Goal: Use online tool/utility: Utilize a website feature to perform a specific function

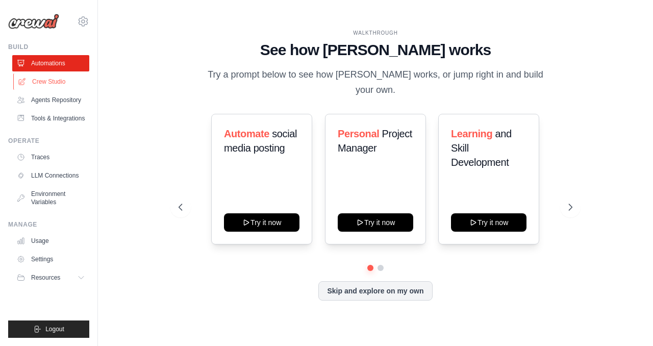
click at [62, 87] on link "Crew Studio" at bounding box center [51, 81] width 77 height 16
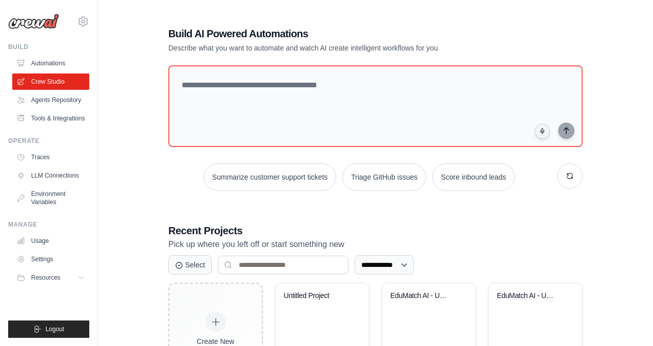
scroll to position [65, 0]
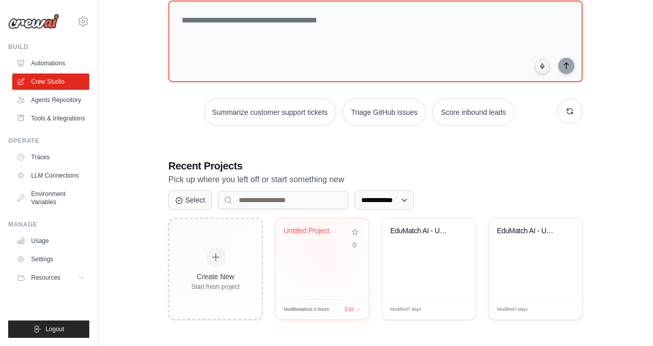
click at [320, 244] on div "Untitled Project" at bounding box center [322, 238] width 77 height 23
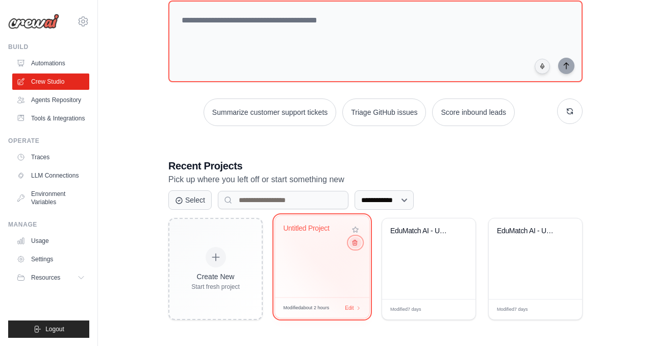
click at [356, 244] on icon at bounding box center [355, 242] width 7 height 7
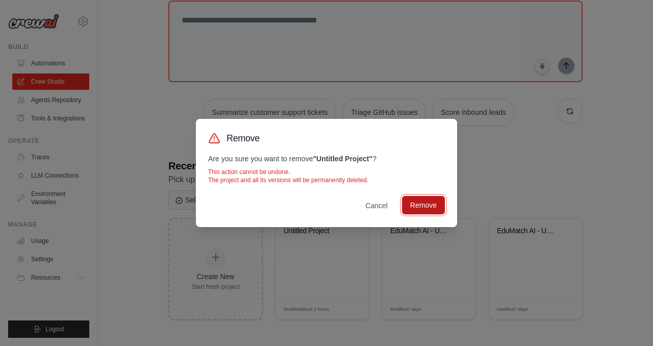
click at [426, 204] on button "Remove" at bounding box center [423, 205] width 43 height 18
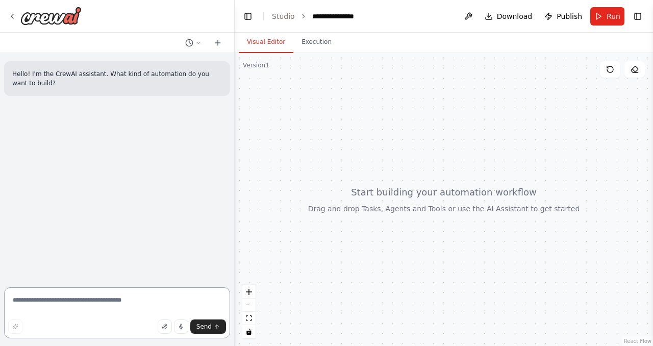
click at [107, 304] on textarea at bounding box center [117, 312] width 226 height 51
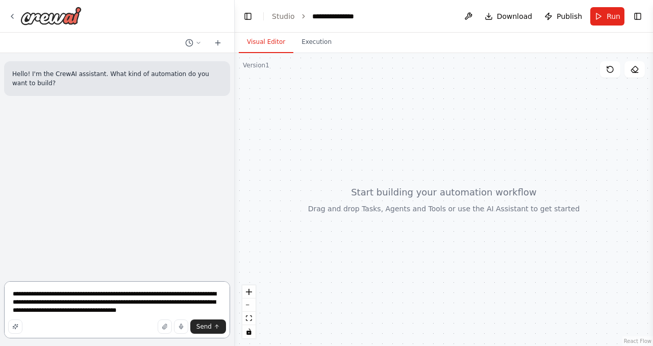
type textarea "**********"
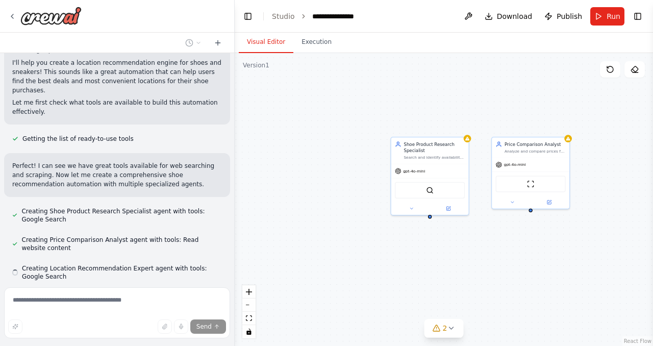
scroll to position [158, 0]
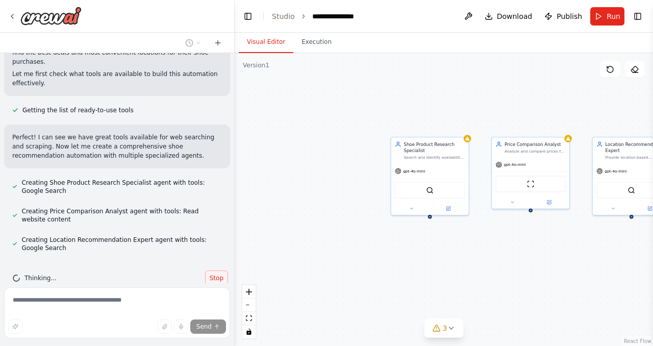
click at [217, 274] on span "Stop" at bounding box center [217, 278] width 14 height 8
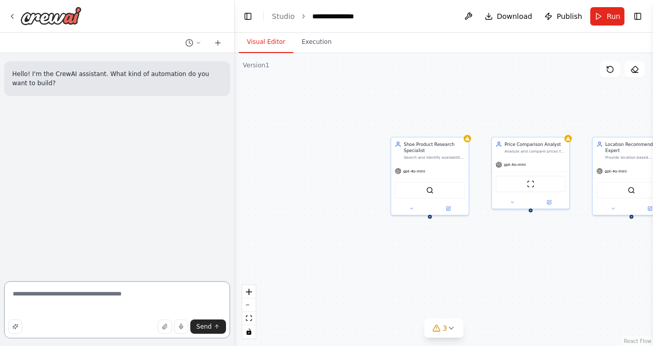
scroll to position [0, 0]
click at [14, 15] on icon at bounding box center [12, 16] width 8 height 8
